Goal: Find specific fact: Find specific page/section

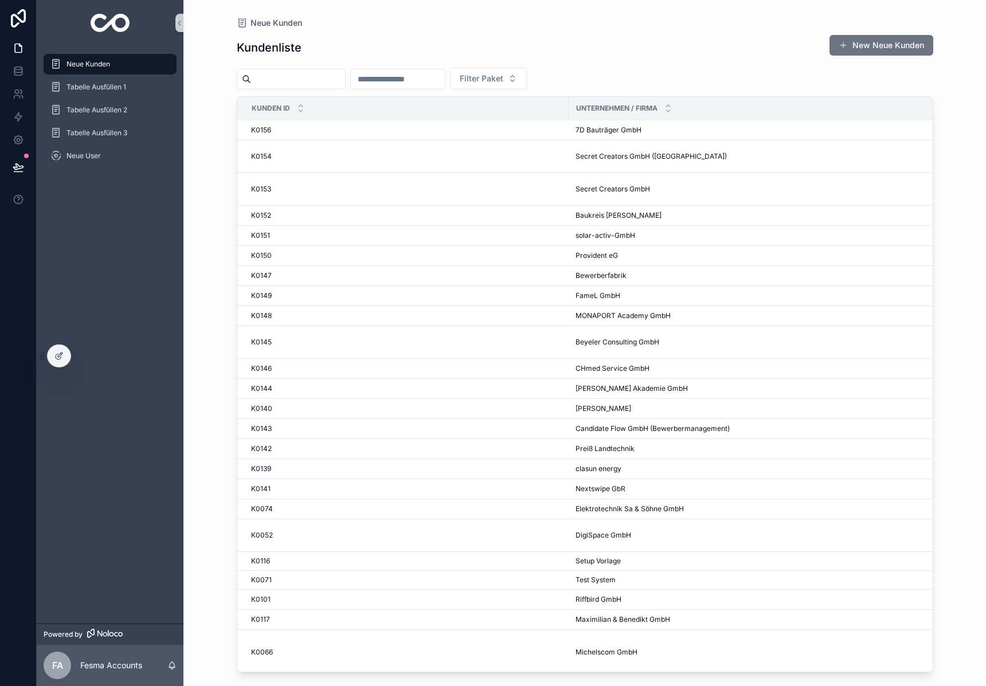
click at [284, 78] on input "scrollable content" at bounding box center [298, 79] width 94 height 16
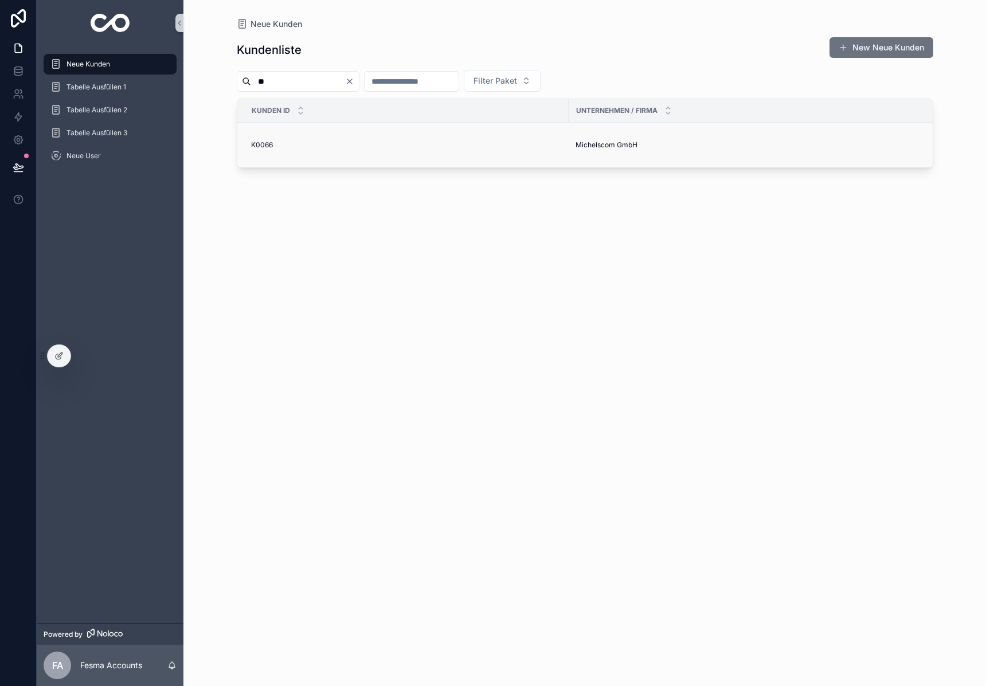
type input "**"
click at [610, 143] on span "Michelscom GmbH" at bounding box center [606, 144] width 62 height 9
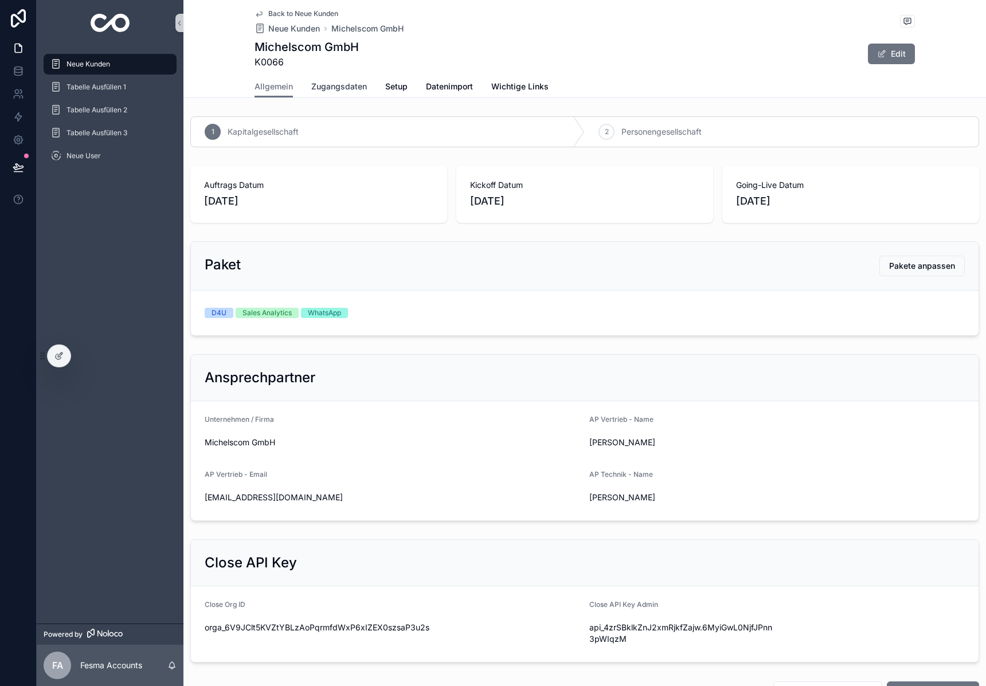
click at [336, 83] on span "Zugangsdaten" at bounding box center [339, 86] width 56 height 11
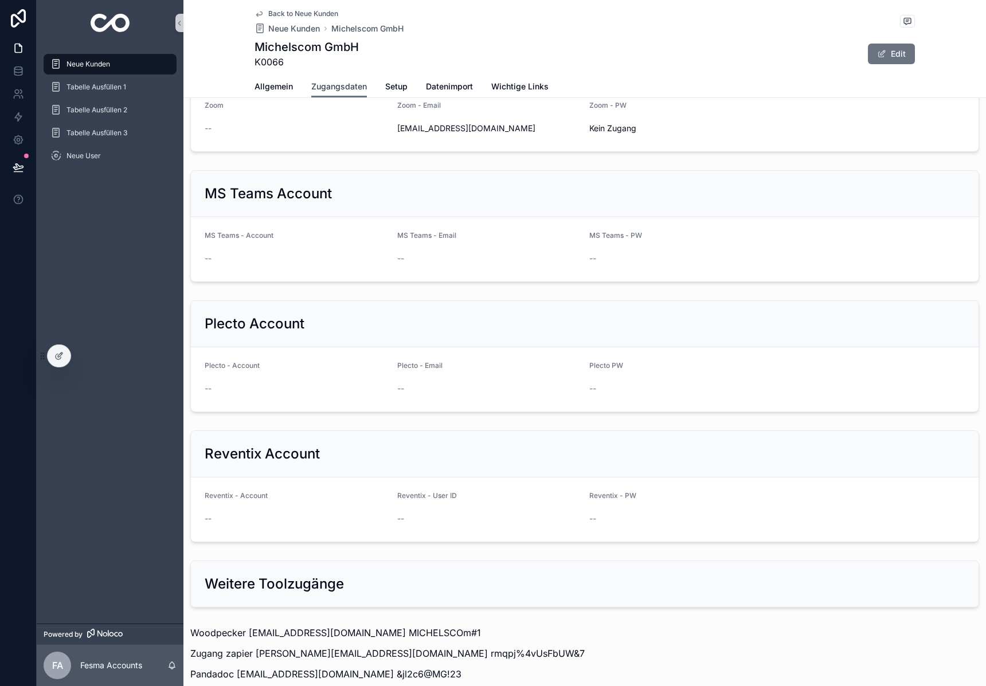
scroll to position [1189, 0]
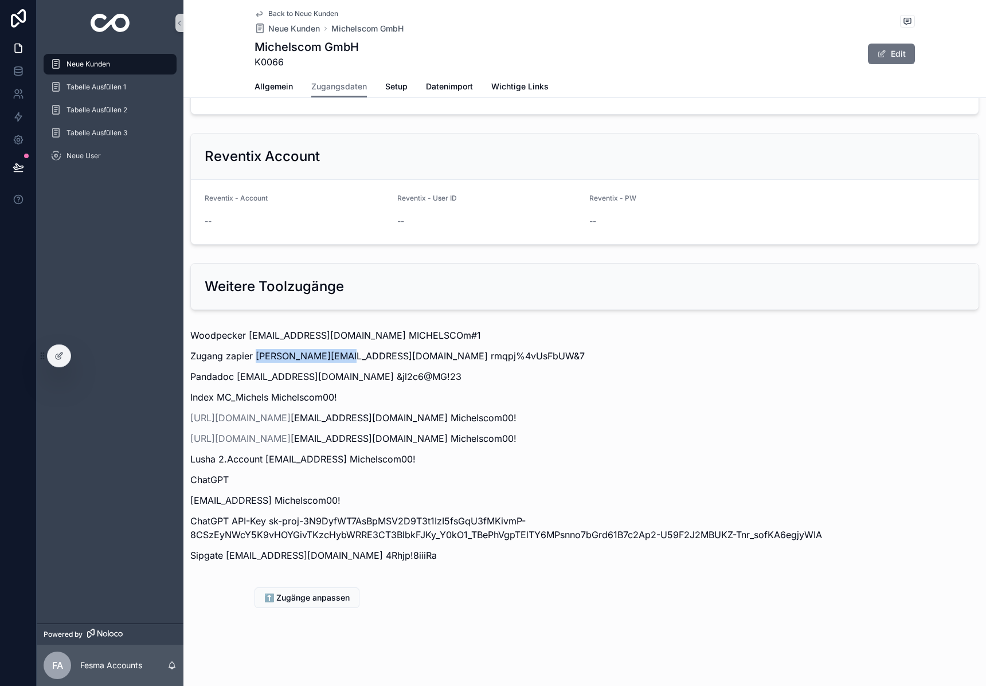
drag, startPoint x: 257, startPoint y: 355, endPoint x: 347, endPoint y: 356, distance: 89.4
click at [347, 356] on p "Zugang zapier [PERSON_NAME][EMAIL_ADDRESS][DOMAIN_NAME] rmqpj%4vUsFbUW&7" at bounding box center [584, 356] width 789 height 14
copy p "[PERSON_NAME]"
drag, startPoint x: 367, startPoint y: 355, endPoint x: 513, endPoint y: 356, distance: 146.2
click at [513, 356] on p "Zugang zapier [PERSON_NAME][EMAIL_ADDRESS][DOMAIN_NAME] rmqpj%4vUsFbUW&7" at bounding box center [584, 356] width 789 height 14
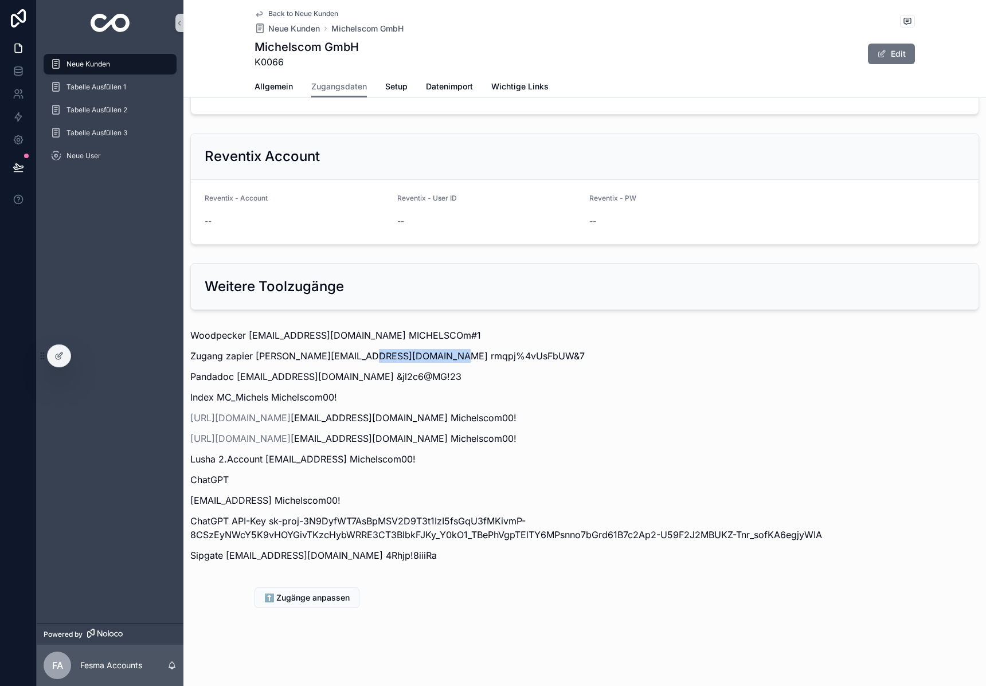
copy p "rmqpj%4vUsFbUW&7"
click at [111, 24] on img "scrollable content" at bounding box center [111, 23] width 40 height 18
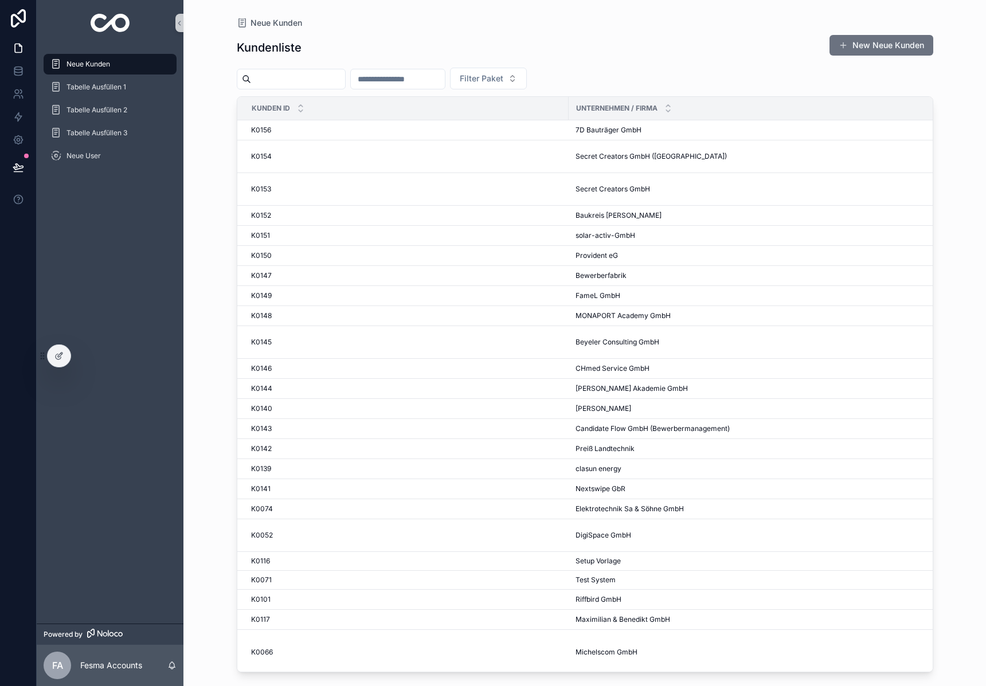
click at [313, 76] on input "scrollable content" at bounding box center [298, 79] width 94 height 16
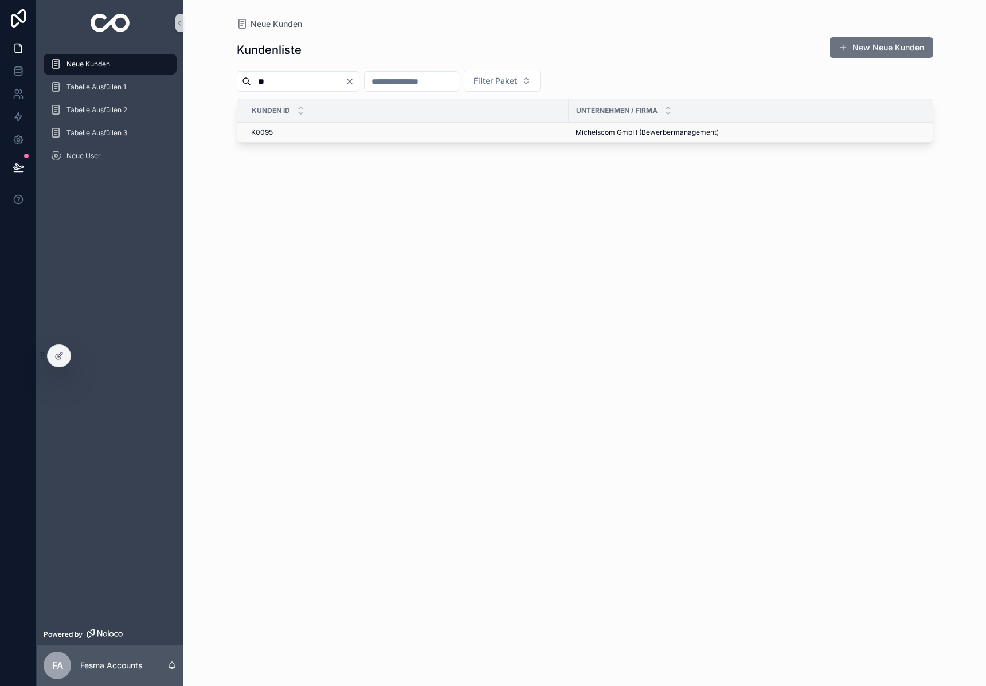
type input "**"
click at [595, 135] on span "Michelscom GmbH (Bewerbermanagement)" at bounding box center [646, 132] width 143 height 9
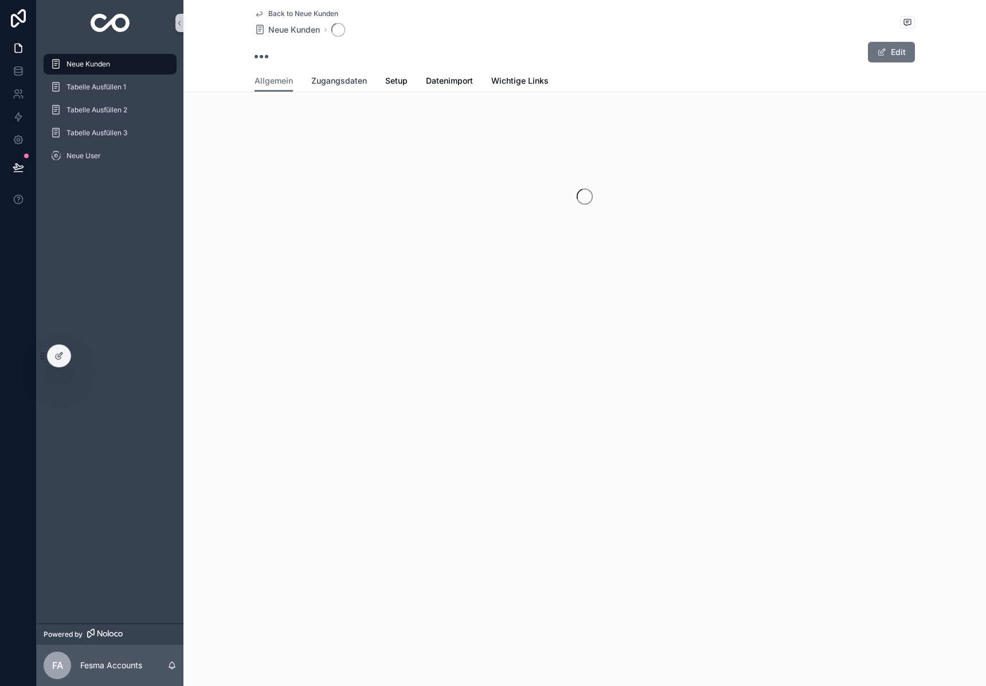
click at [320, 77] on span "Zugangsdaten" at bounding box center [339, 80] width 56 height 11
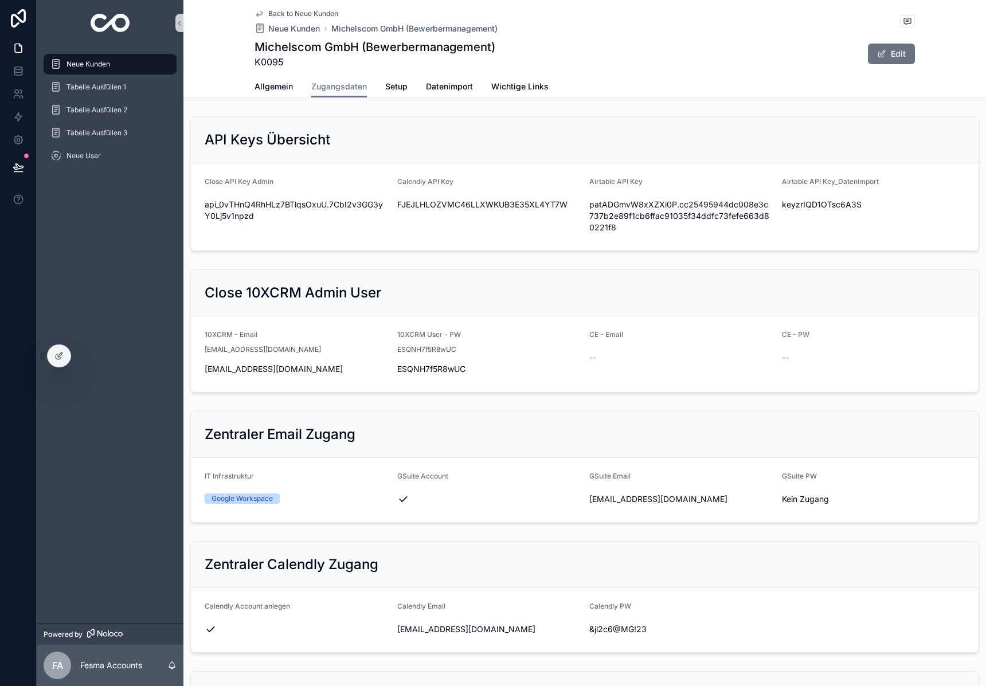
click at [279, 75] on div "Back to Neue Kunden Neue Kunden Michelscom GmbH (Bewerbermanagement) Michelscom…" at bounding box center [584, 38] width 660 height 76
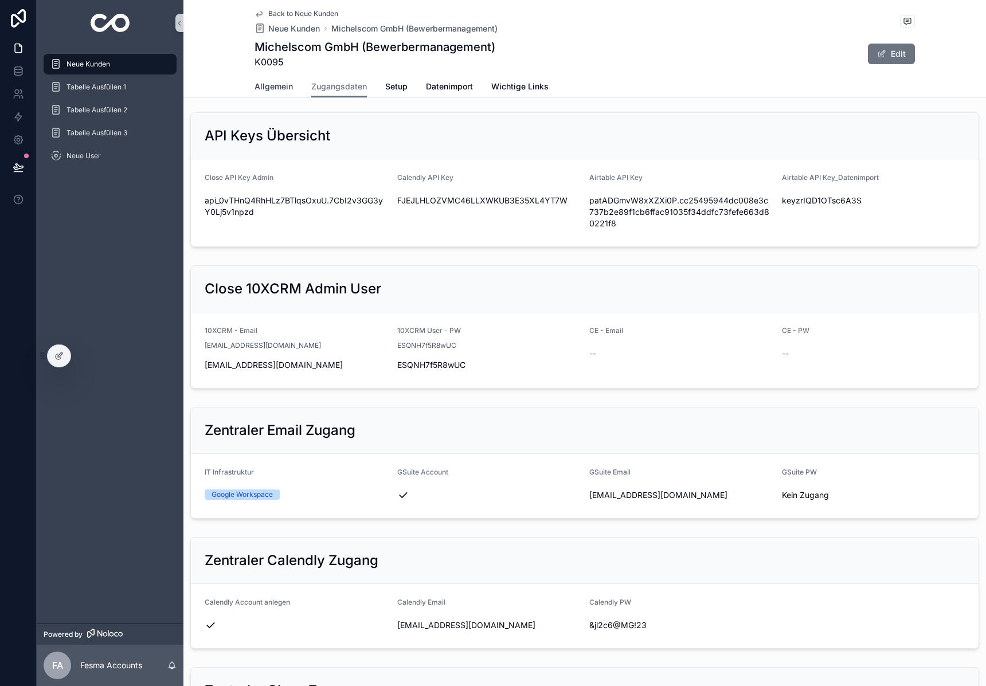
scroll to position [5, 0]
click at [264, 88] on span "Allgemein" at bounding box center [273, 86] width 38 height 11
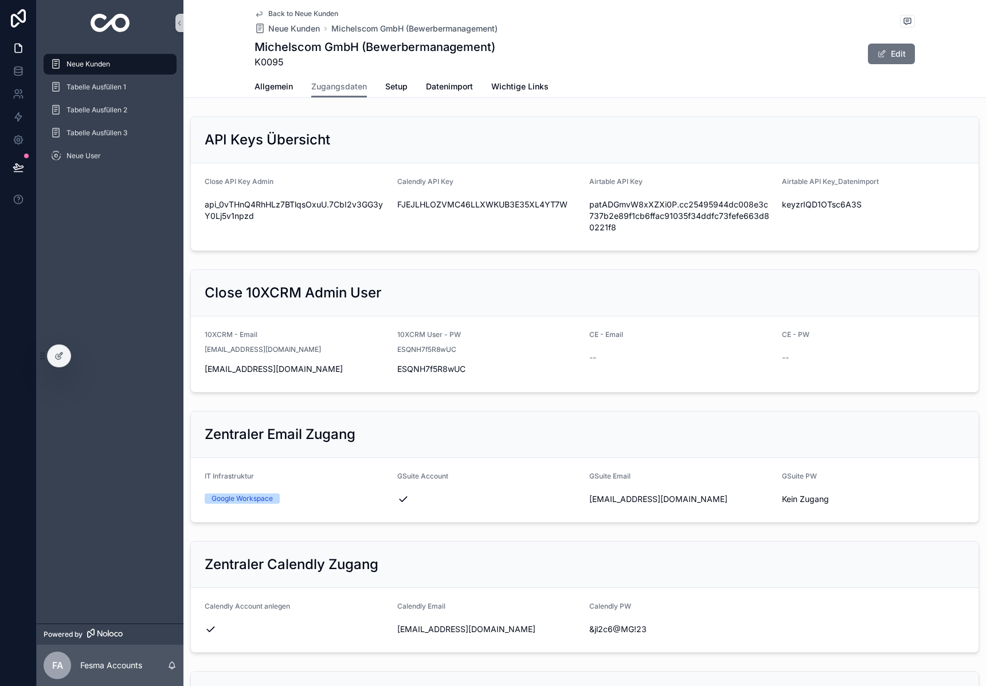
click at [108, 23] on img "scrollable content" at bounding box center [111, 23] width 40 height 18
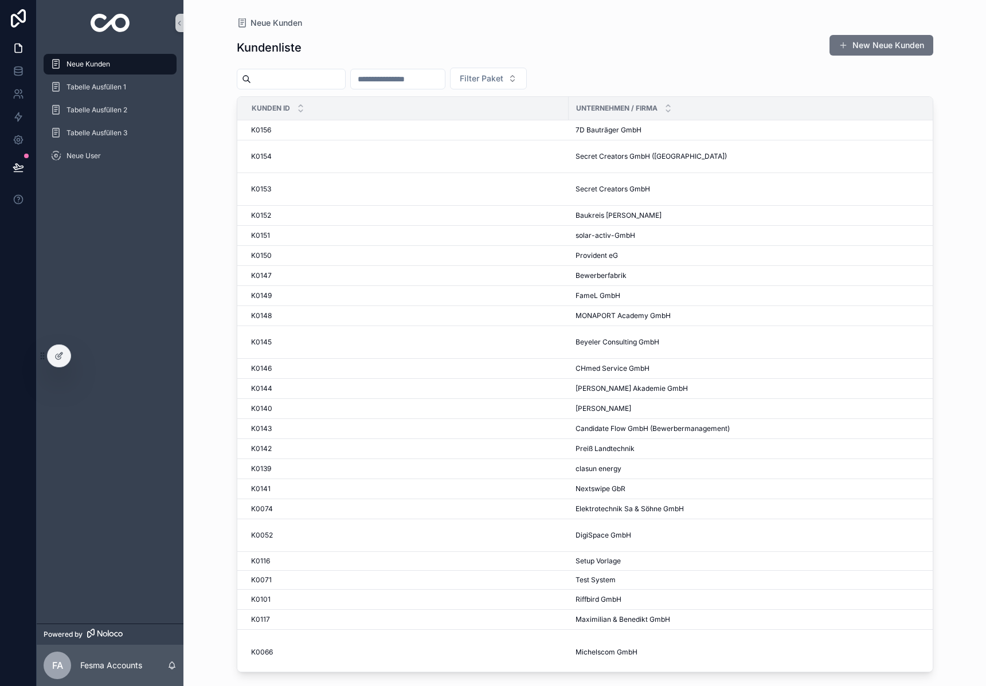
click at [316, 83] on input "scrollable content" at bounding box center [298, 79] width 94 height 16
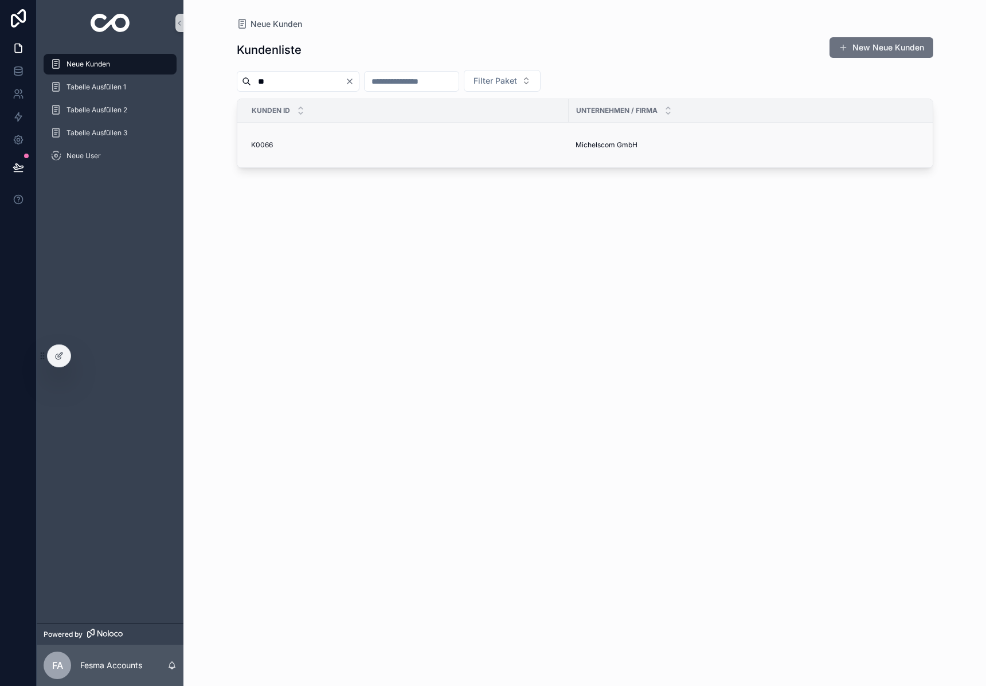
type input "**"
click at [610, 145] on span "Michelscom GmbH" at bounding box center [606, 144] width 62 height 9
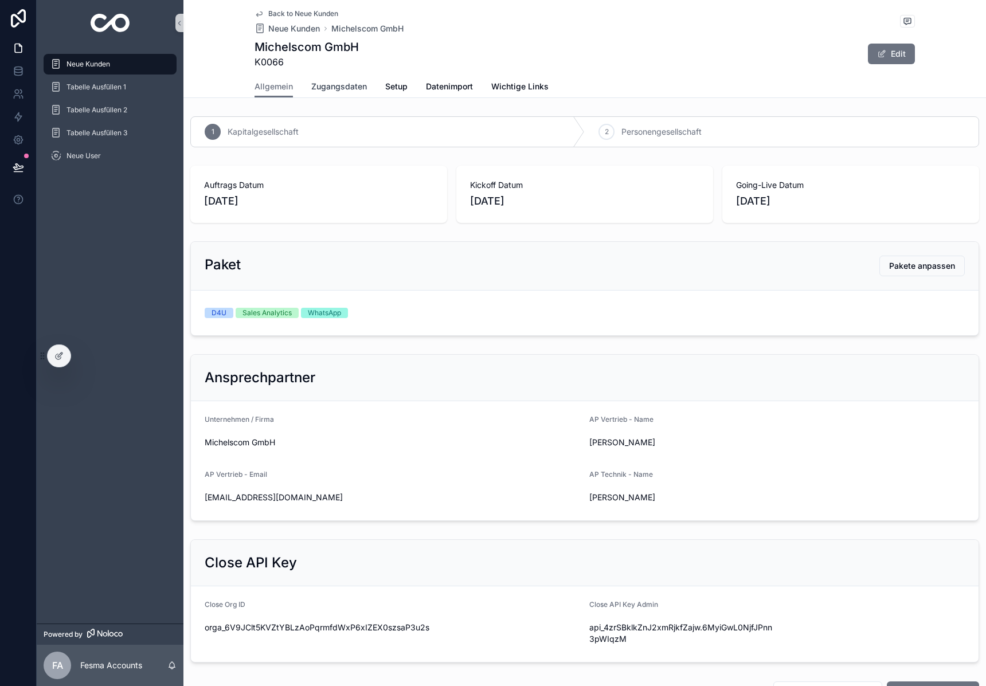
click at [329, 86] on span "Zugangsdaten" at bounding box center [339, 86] width 56 height 11
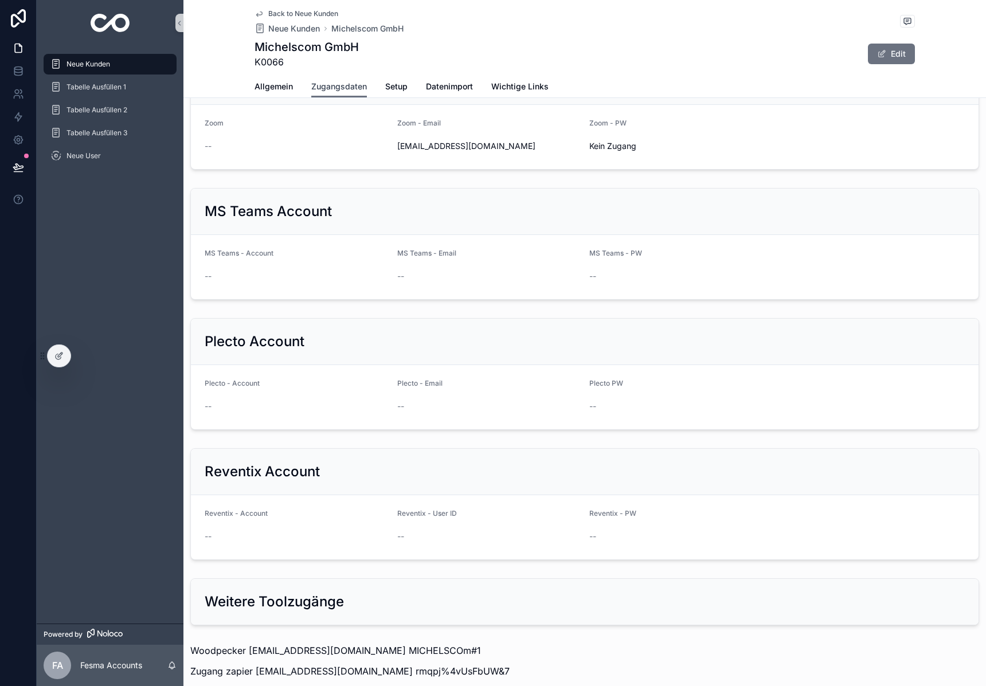
scroll to position [1189, 0]
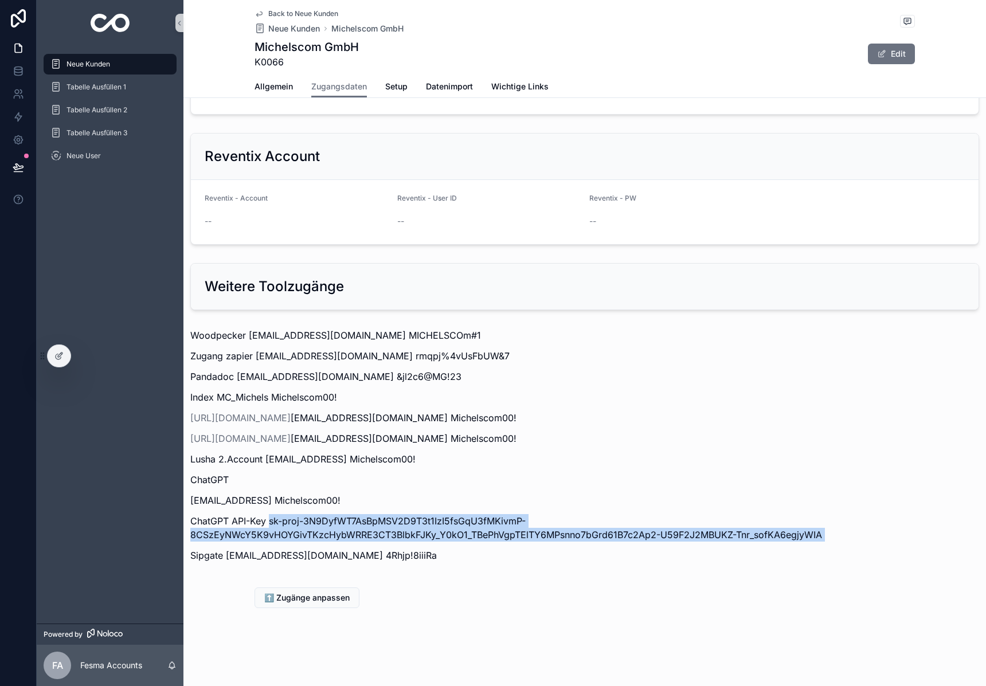
drag, startPoint x: 270, startPoint y: 521, endPoint x: 888, endPoint y: 547, distance: 619.0
click at [888, 547] on div "Woodpecker Zahar@michelscom.de MICHELSCOm#1 Zugang zapier michael@michelscom.de…" at bounding box center [584, 445] width 789 height 234
copy p "sk-proj-3N9DyfWT7AsBpMSV2D9T3t1IzI5fsGqU3fMKivmP-8CSzEyNWcY5K9vHOYGivTKzcHybWRR…"
